Goal: Task Accomplishment & Management: Manage account settings

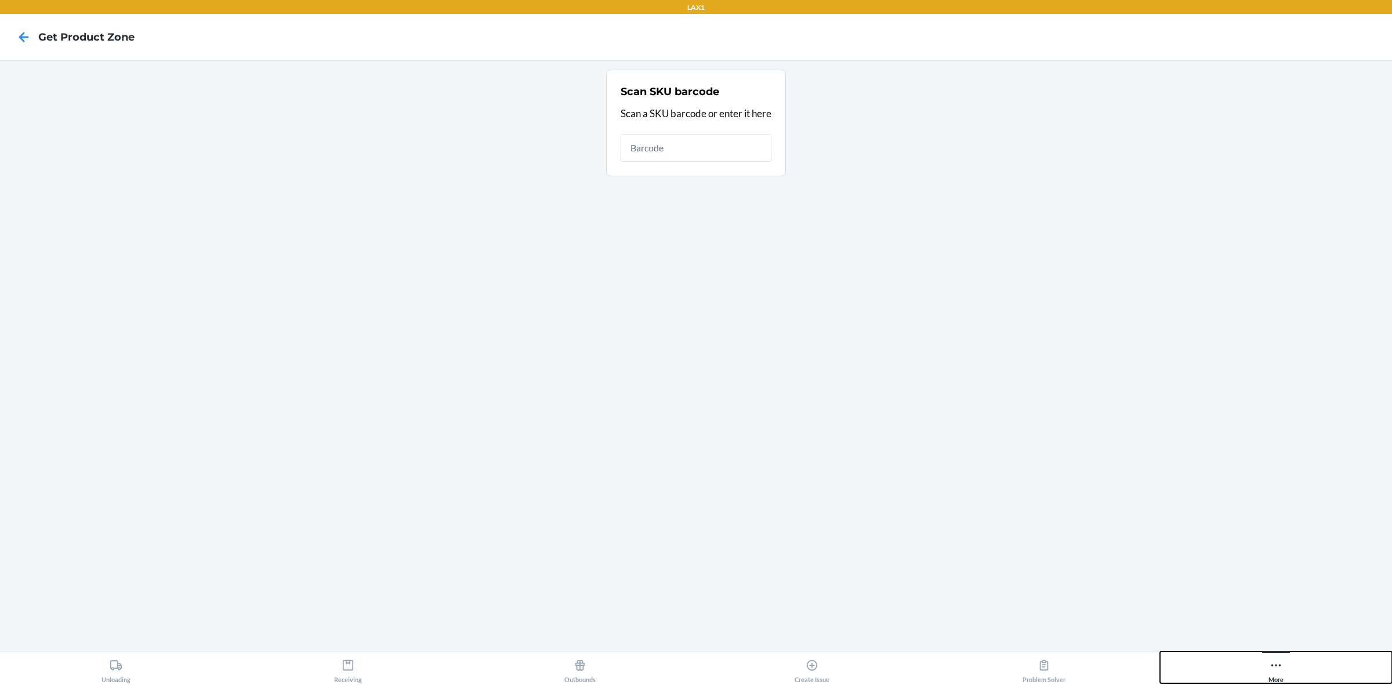
click at [1276, 677] on div "More" at bounding box center [1275, 668] width 15 height 29
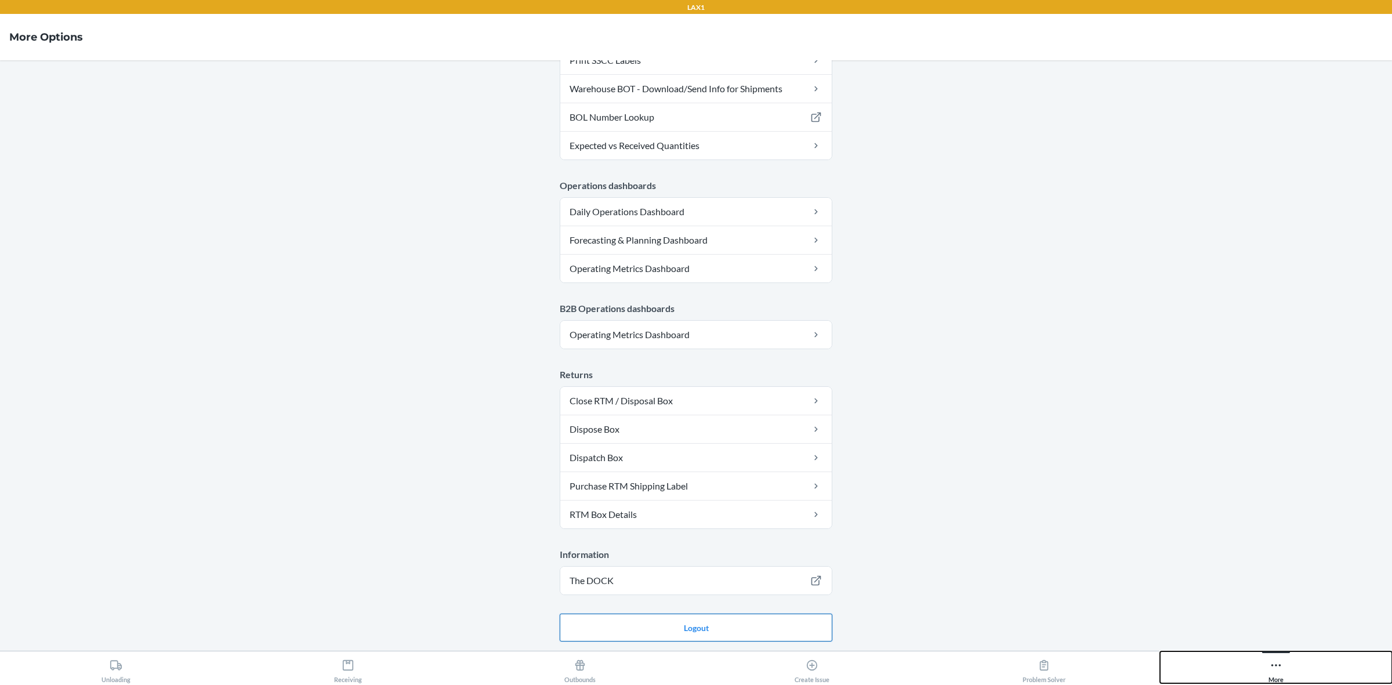
scroll to position [462, 0]
click at [699, 622] on button "Logout" at bounding box center [696, 628] width 273 height 28
